Goal: Find specific page/section: Locate a particular part of the current website

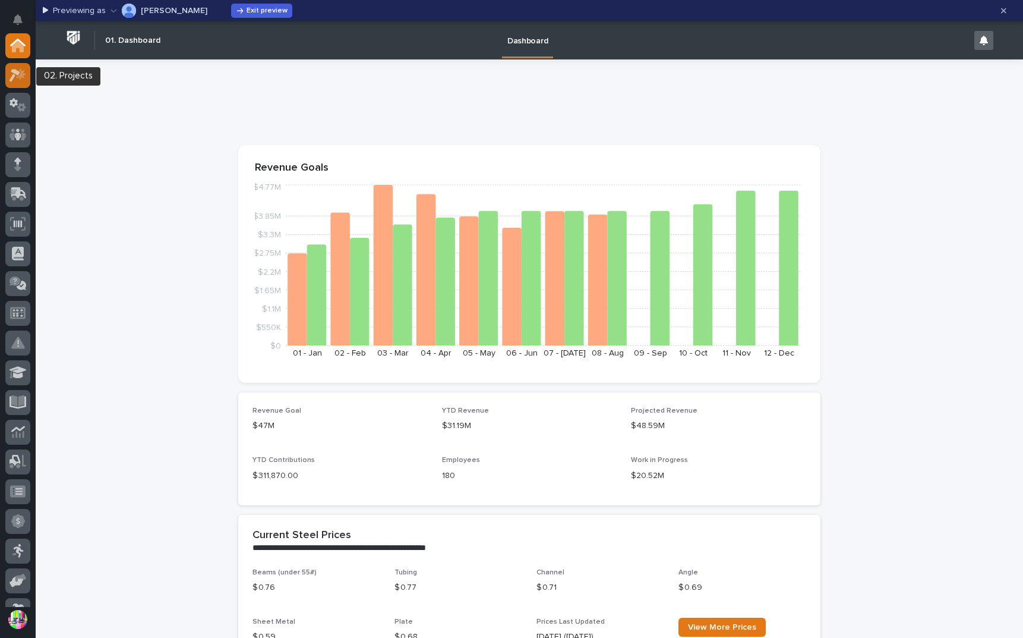
click at [24, 77] on icon at bounding box center [21, 74] width 10 height 12
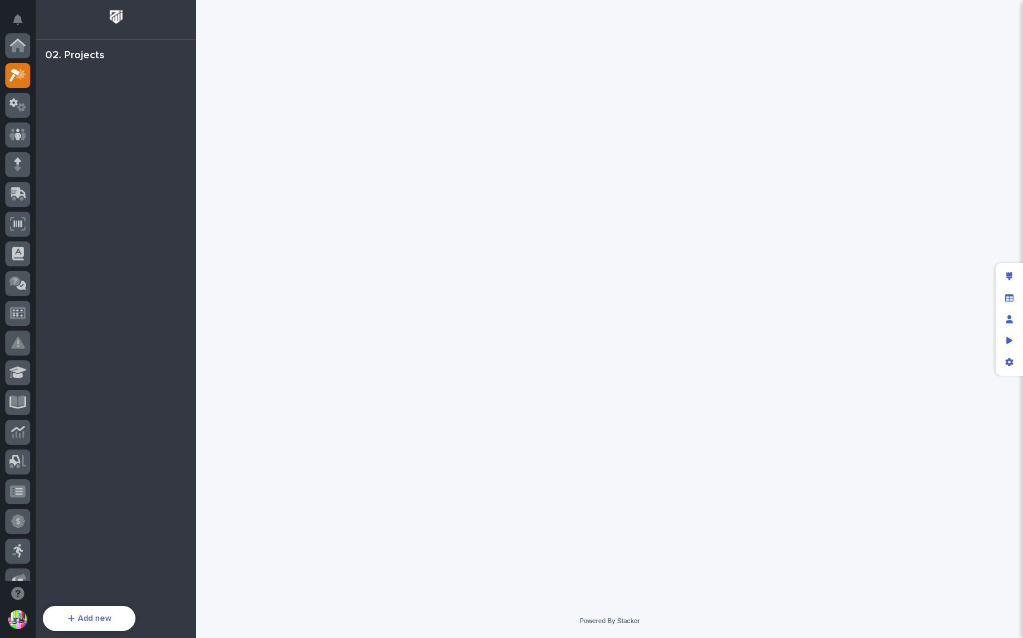
scroll to position [30, 0]
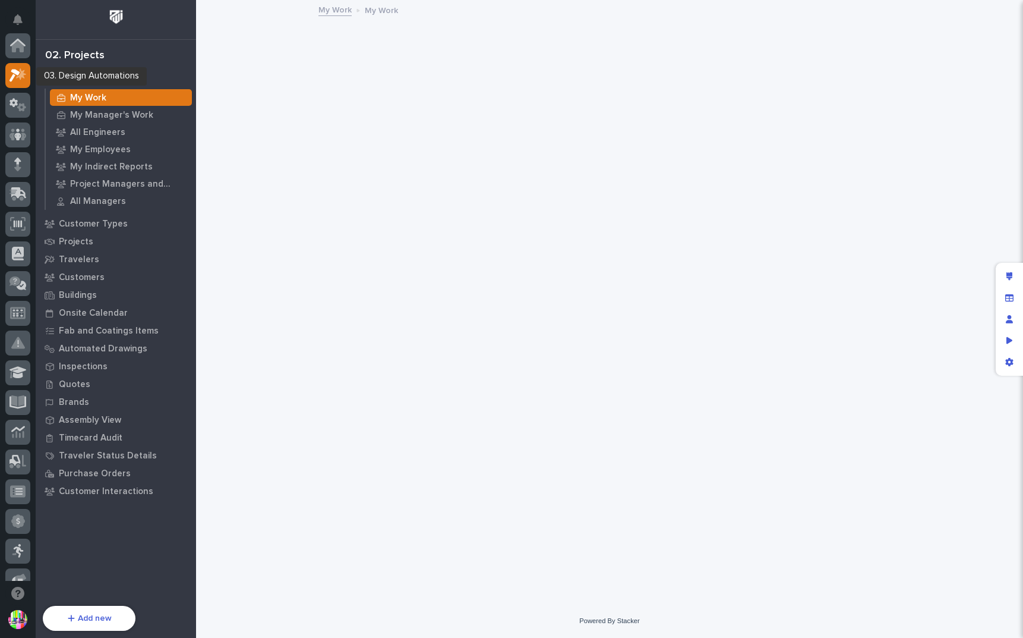
scroll to position [30, 0]
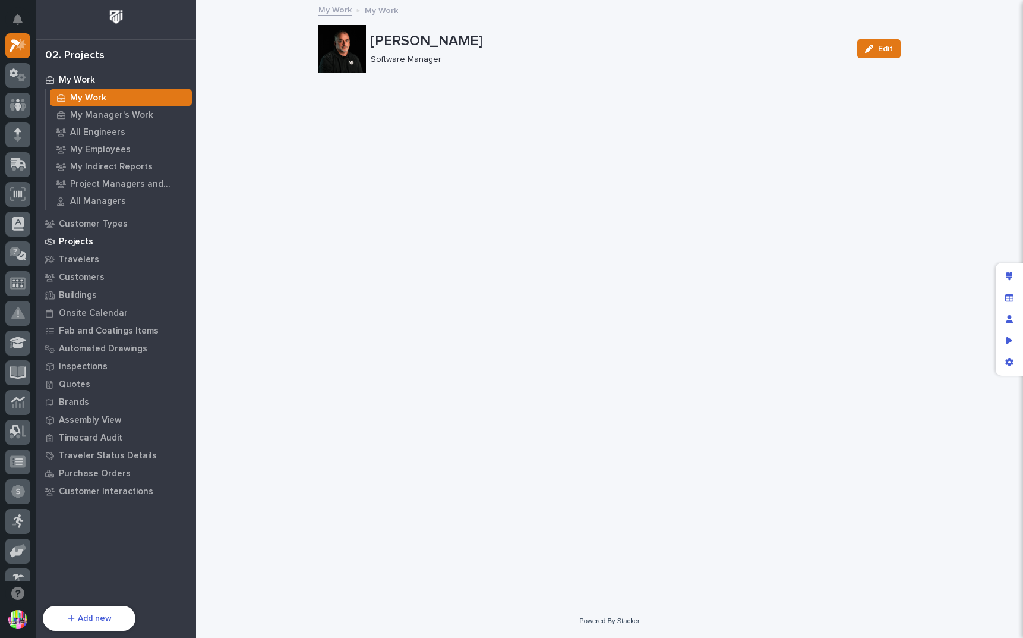
click at [93, 242] on div "Projects" at bounding box center [116, 241] width 154 height 17
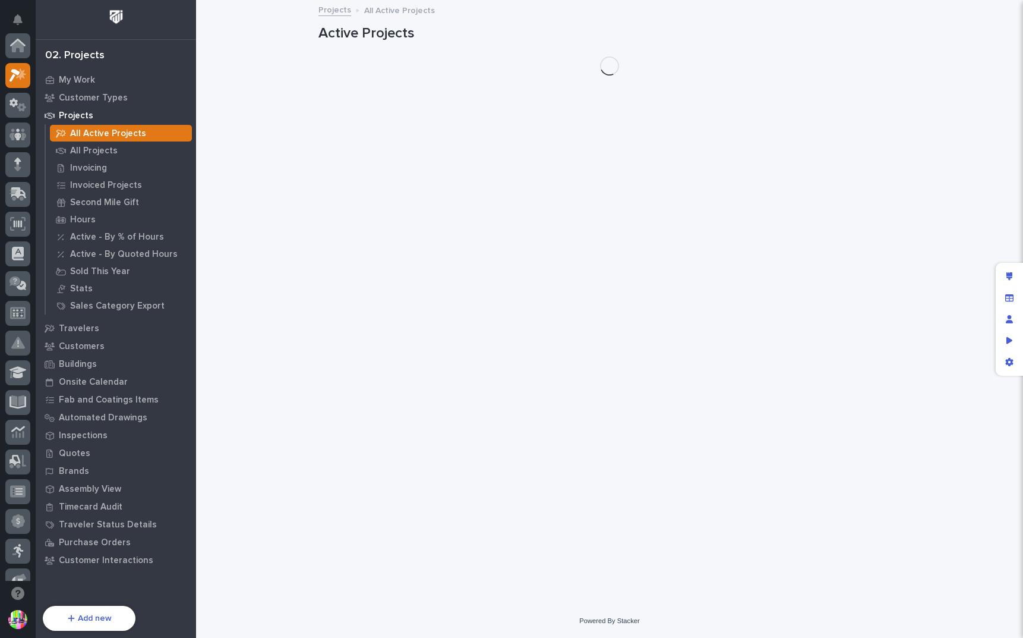
scroll to position [30, 0]
click at [115, 149] on div "All Projects" at bounding box center [121, 150] width 142 height 17
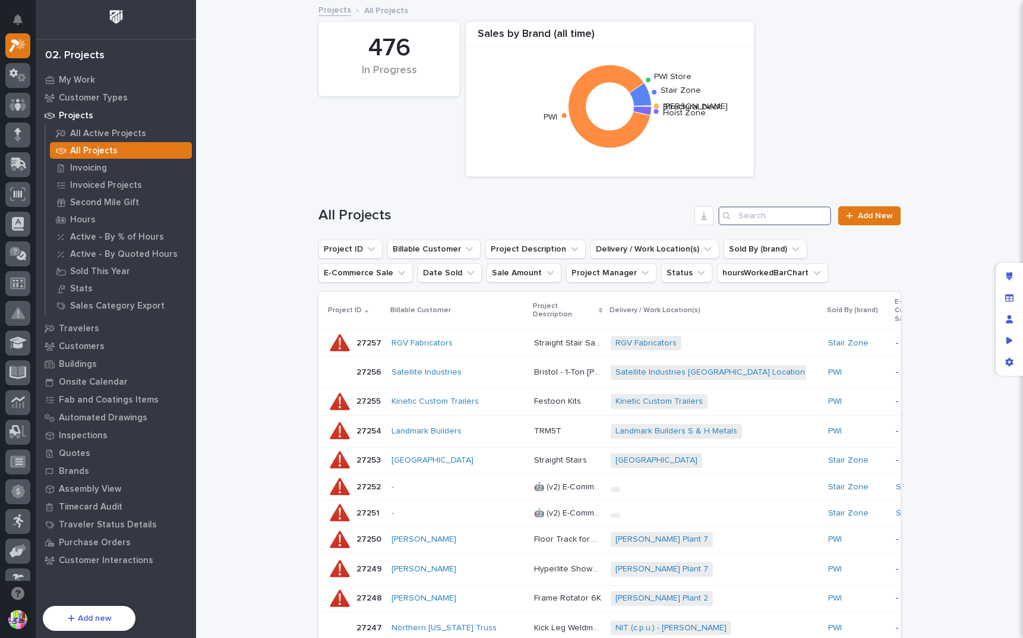
click at [767, 209] on input "Search" at bounding box center [774, 215] width 113 height 19
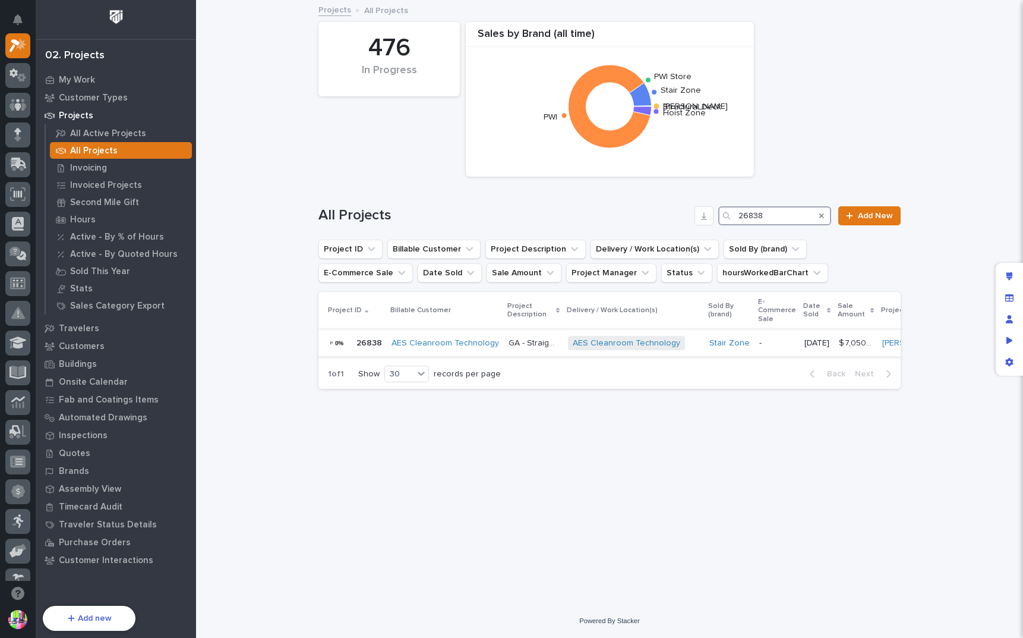
type input "26838"
click at [368, 339] on p "26838" at bounding box center [370, 342] width 28 height 12
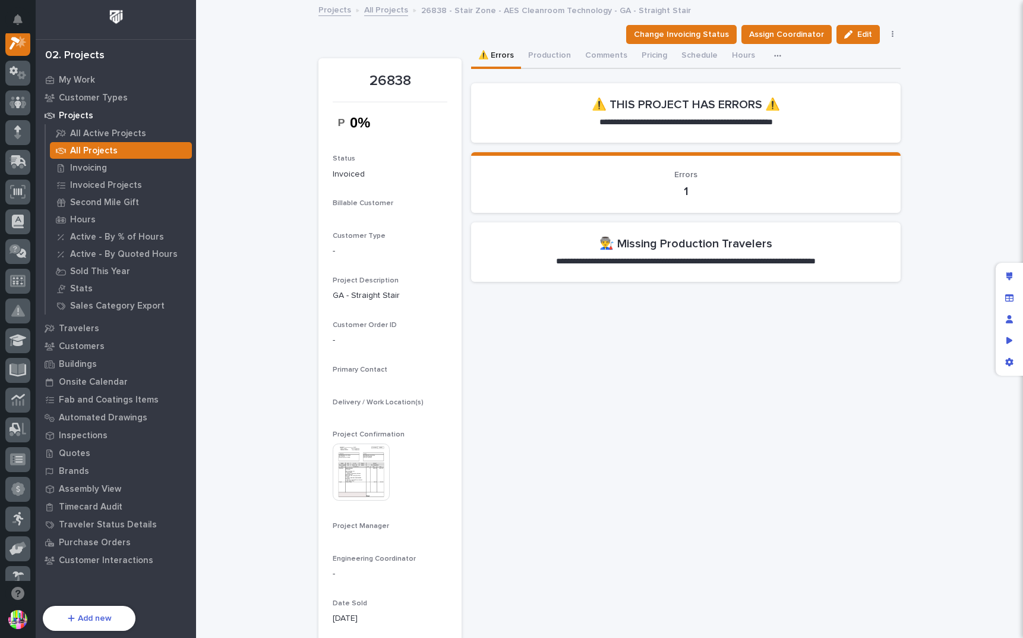
scroll to position [30, 0]
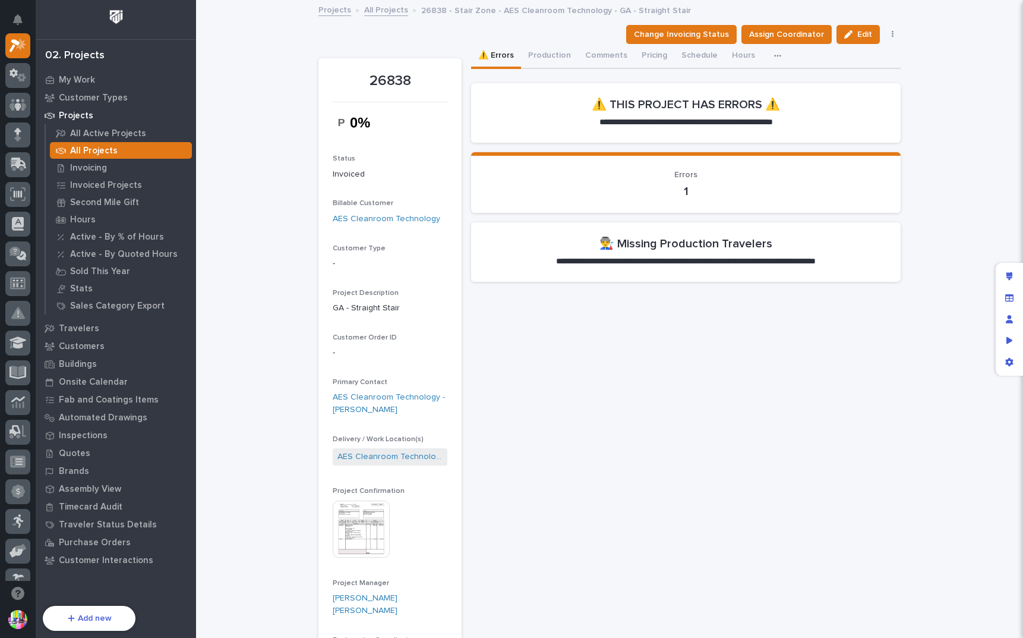
click at [355, 510] on img at bounding box center [361, 528] width 57 height 57
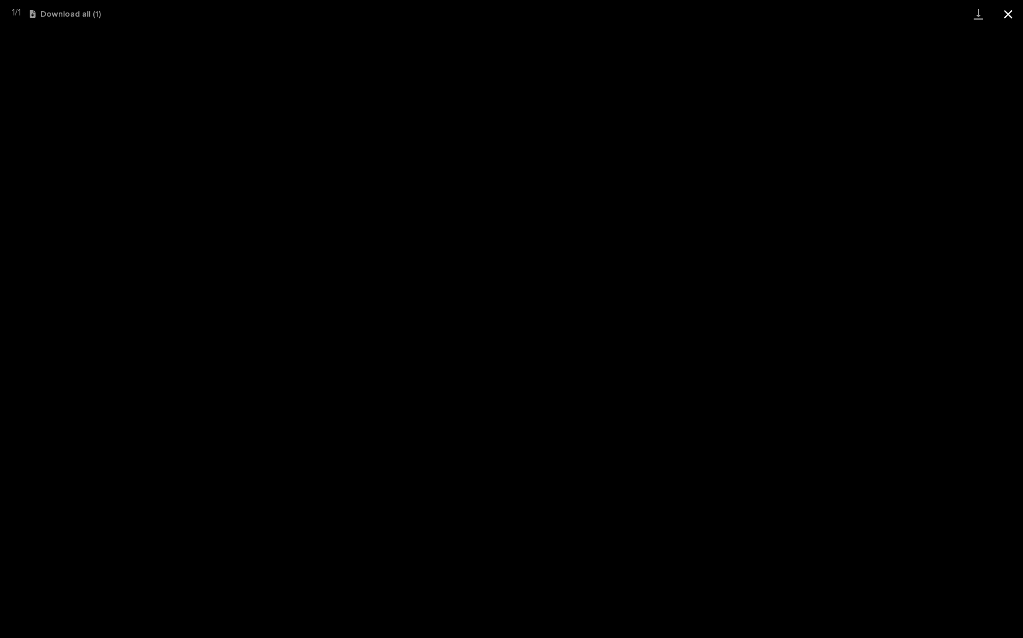
scroll to position [0, 0]
click at [1003, 15] on button "Close gallery" at bounding box center [1008, 14] width 30 height 28
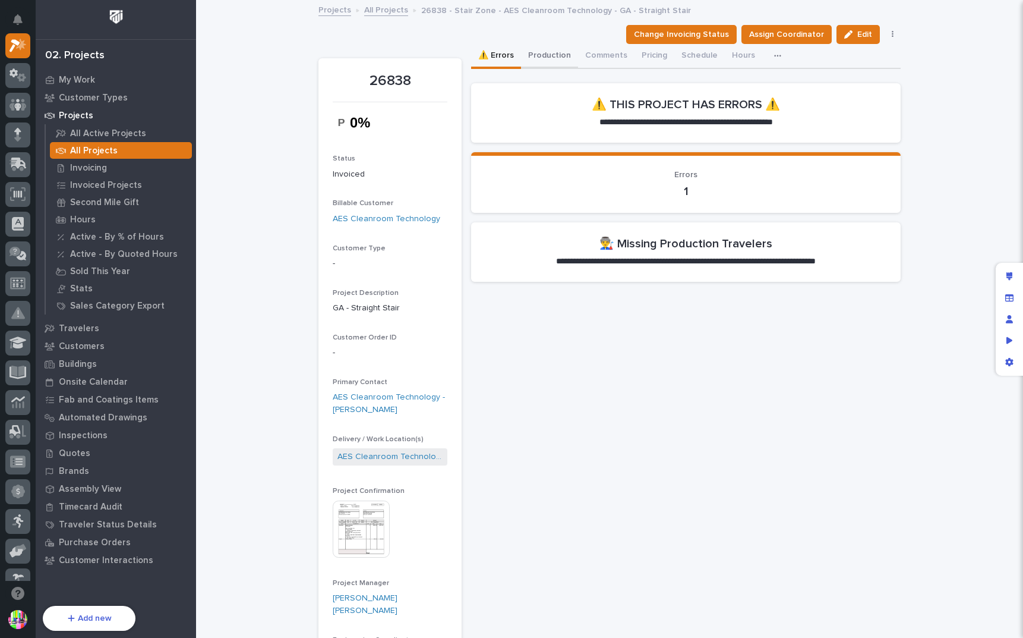
click at [556, 49] on button "Production" at bounding box center [549, 56] width 57 height 25
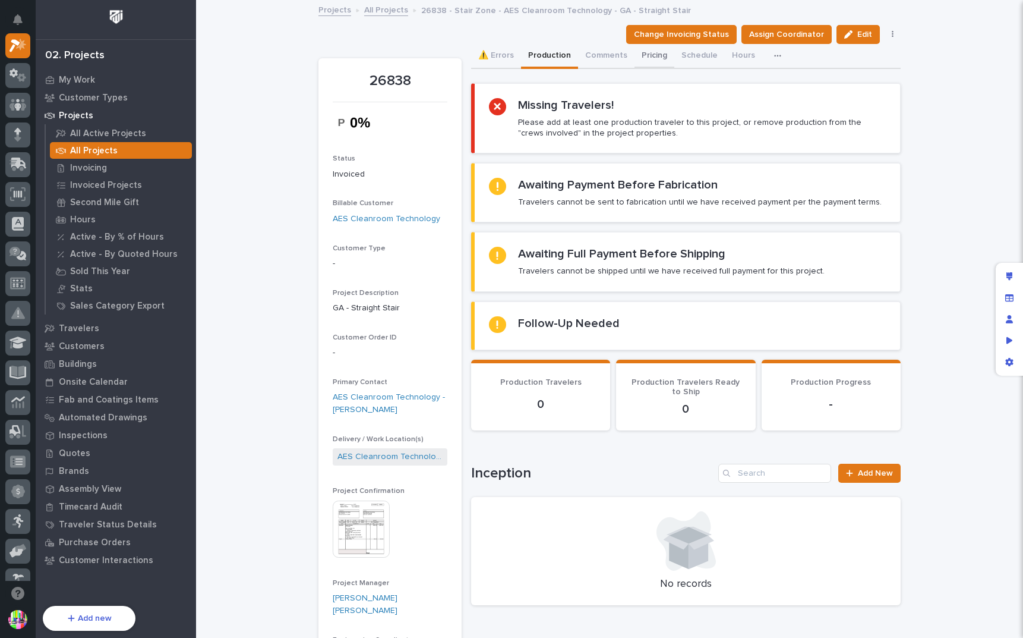
click at [640, 53] on button "Pricing" at bounding box center [655, 56] width 40 height 25
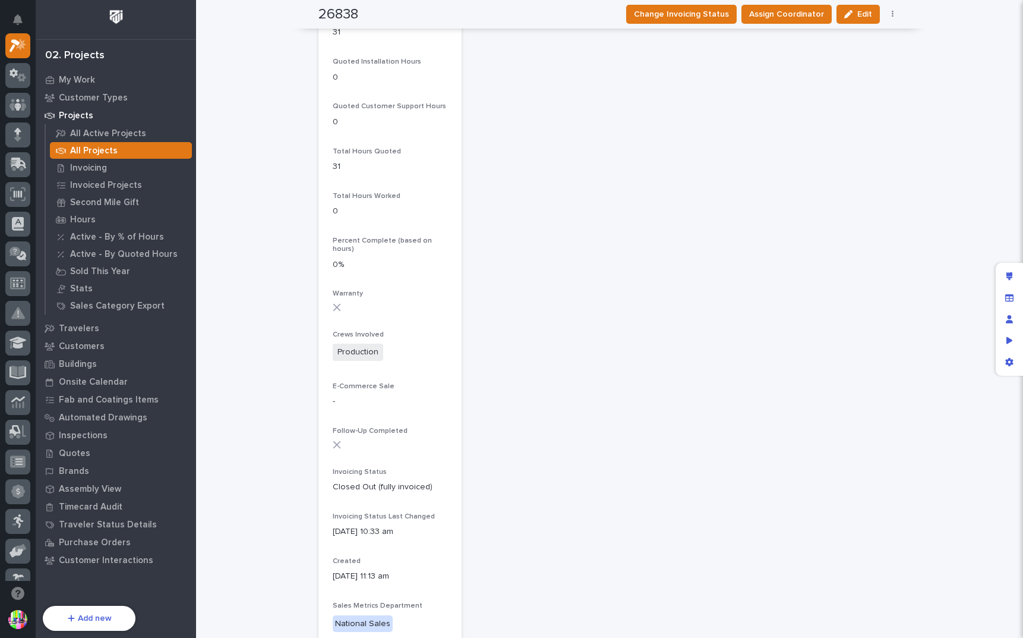
scroll to position [951, 0]
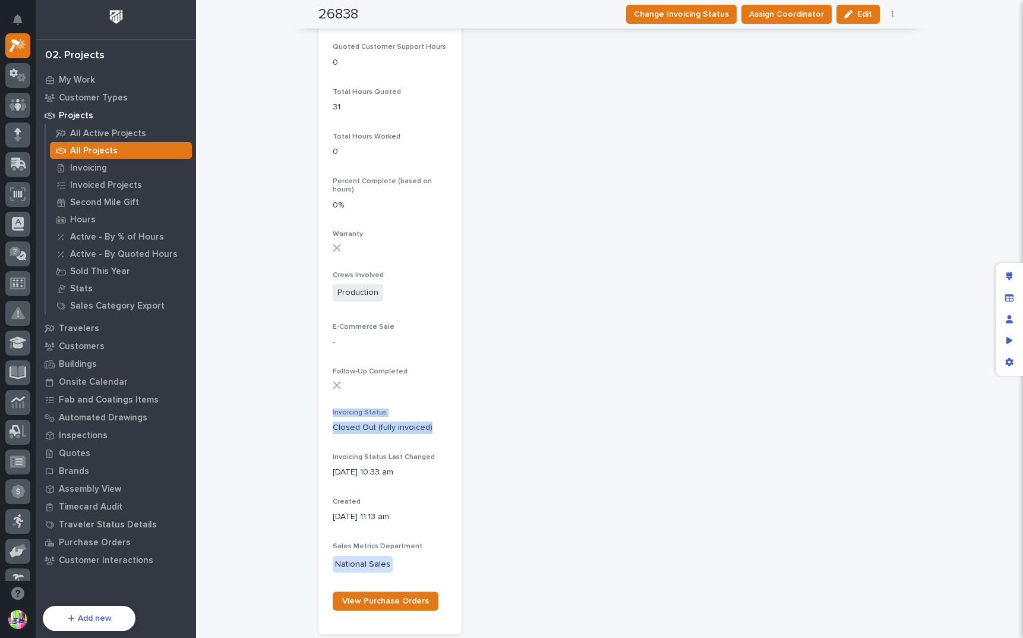
drag, startPoint x: 427, startPoint y: 408, endPoint x: 314, endPoint y: 394, distance: 113.2
click at [438, 408] on p "Invoicing Status" at bounding box center [390, 412] width 115 height 8
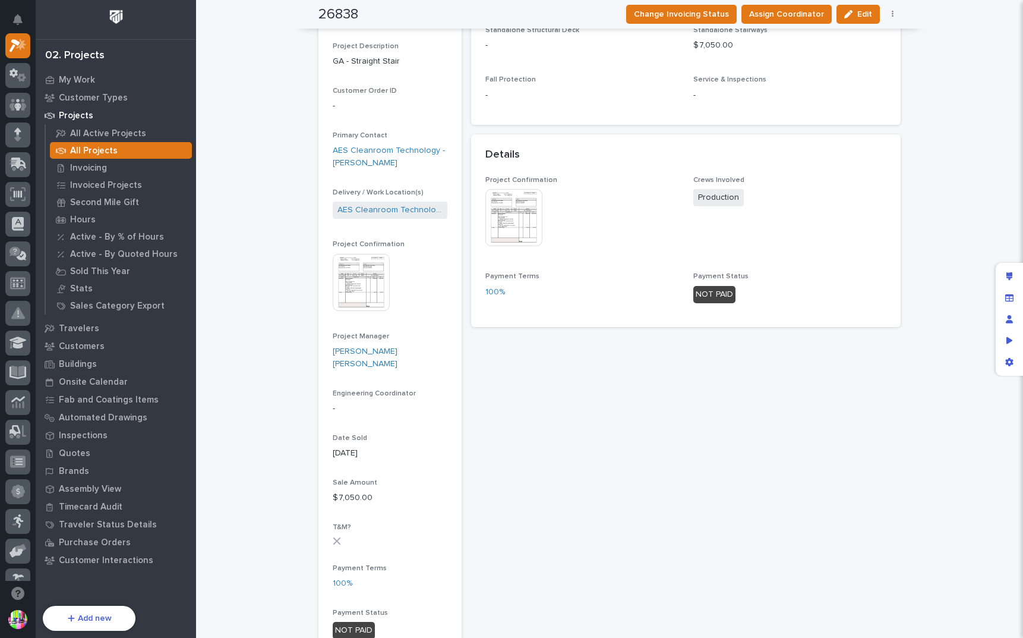
scroll to position [68, 0]
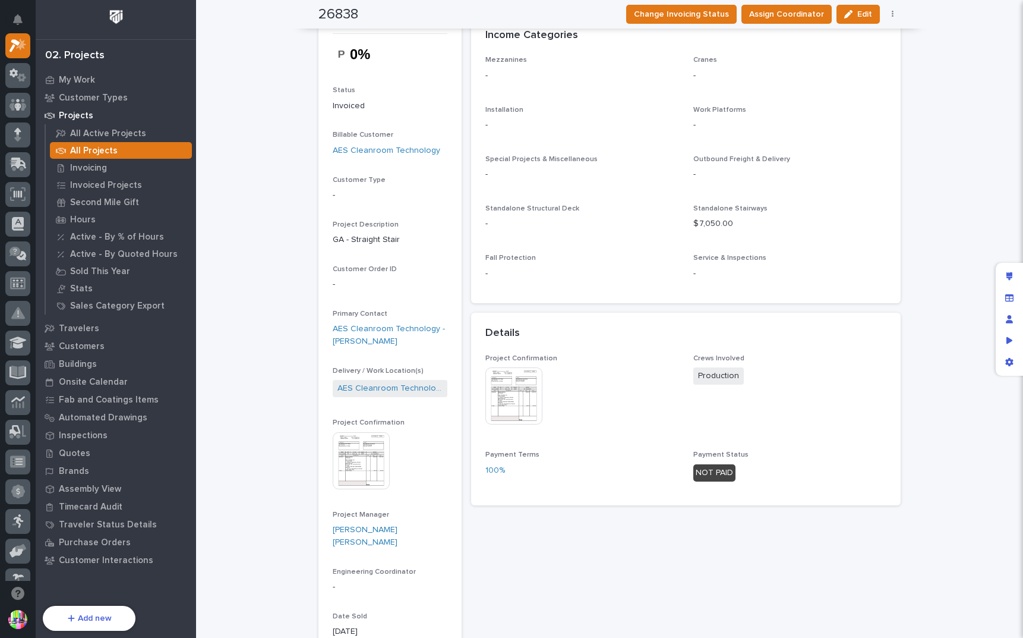
click at [362, 460] on img at bounding box center [361, 460] width 57 height 57
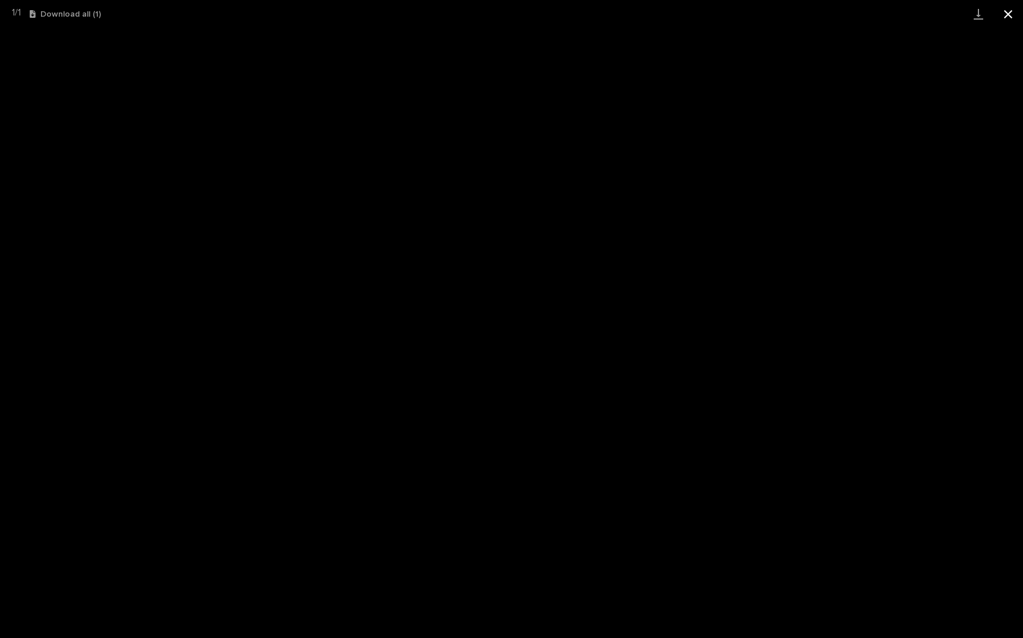
click at [1008, 21] on button "Close gallery" at bounding box center [1008, 14] width 30 height 28
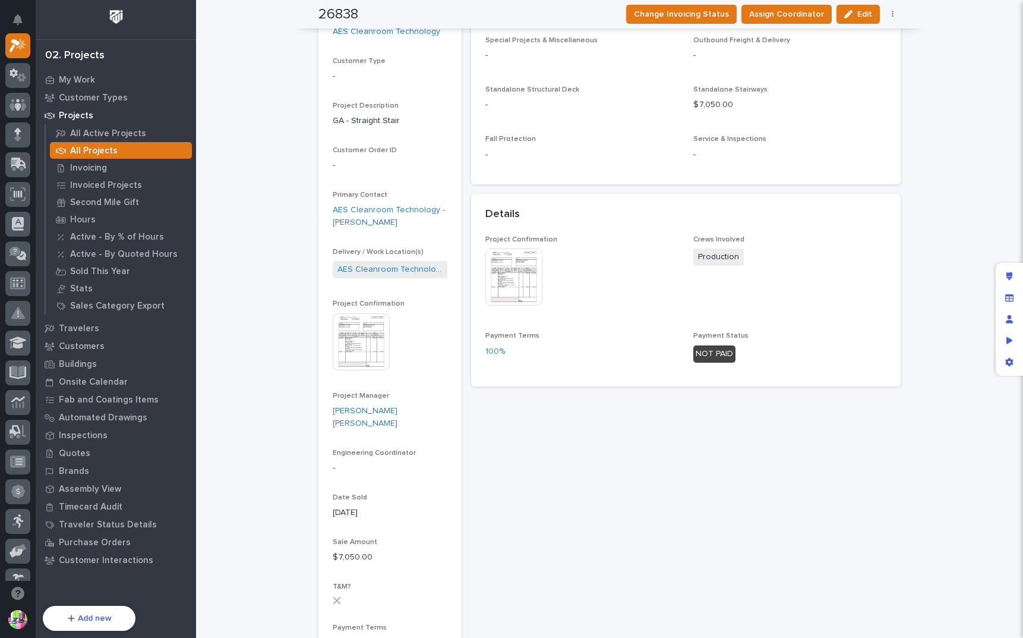
scroll to position [0, 0]
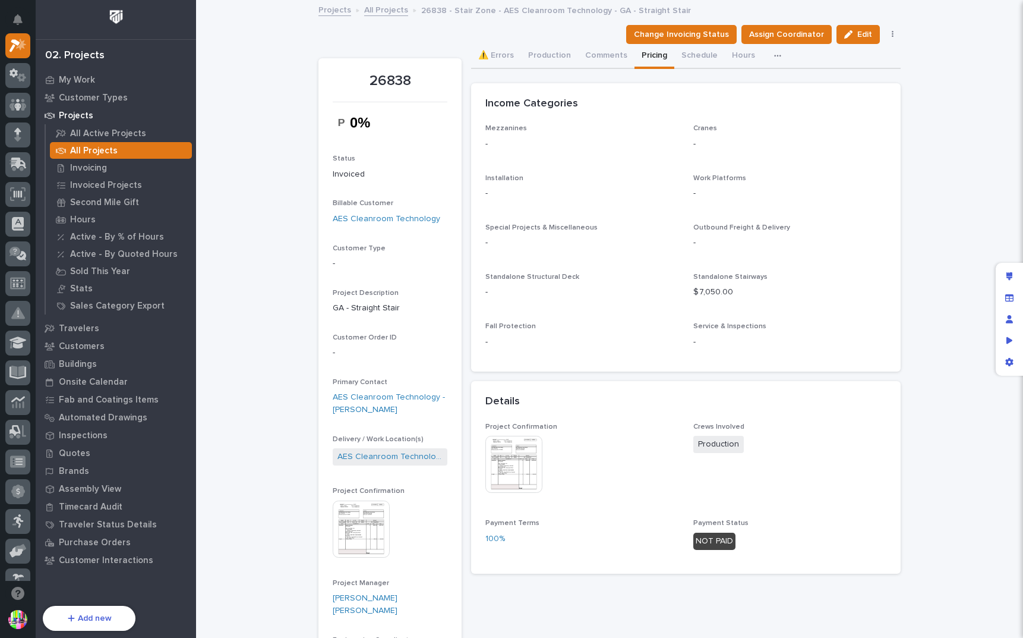
click at [500, 437] on img at bounding box center [513, 464] width 57 height 57
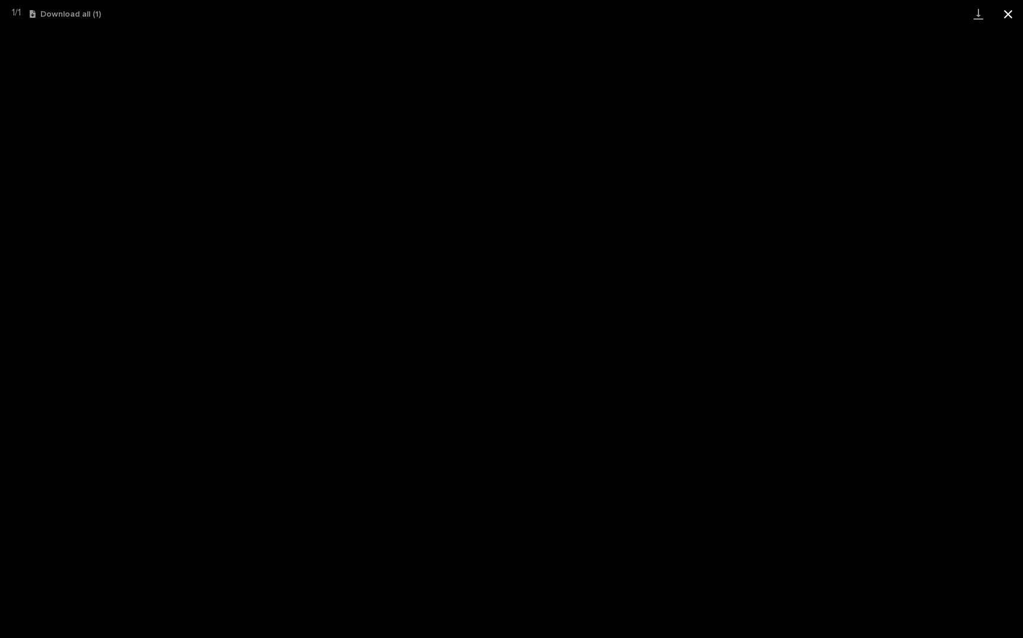
click at [1006, 16] on button "Close gallery" at bounding box center [1008, 14] width 30 height 28
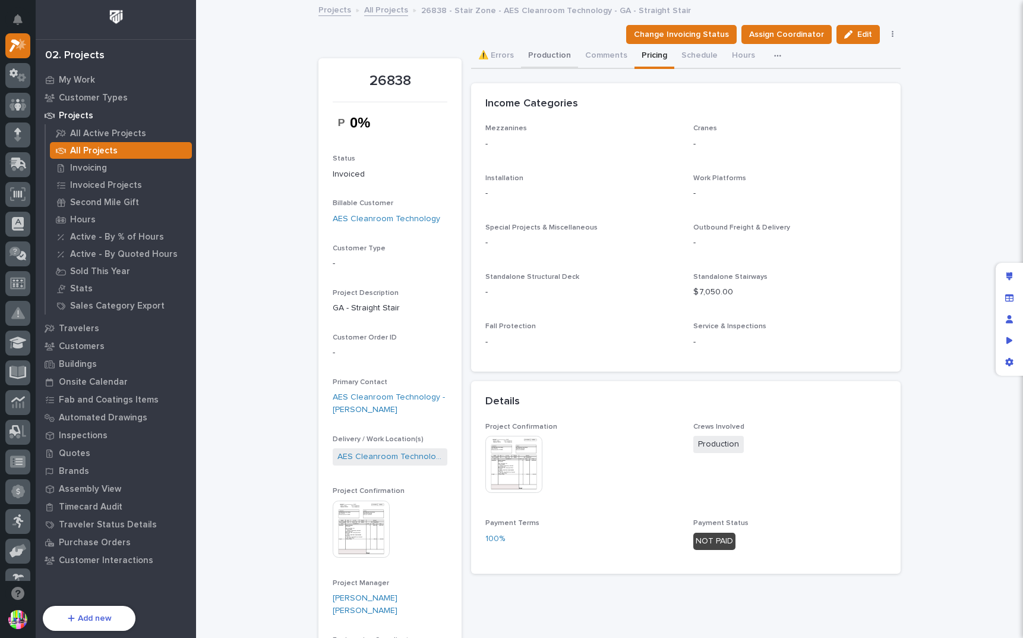
click at [545, 58] on button "Production" at bounding box center [549, 56] width 57 height 25
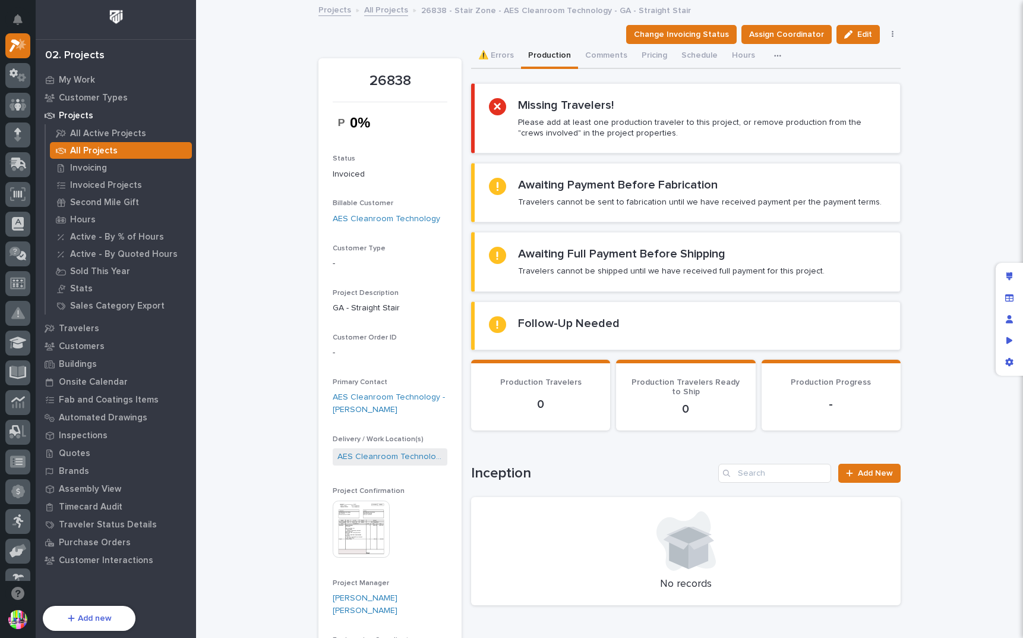
click at [774, 55] on icon "button" at bounding box center [777, 56] width 7 height 8
click at [838, 59] on div "⚠️ Errors Production Comments Pricing Schedule Hours Shipping Costs" at bounding box center [686, 56] width 430 height 25
